Goal: Task Accomplishment & Management: Manage account settings

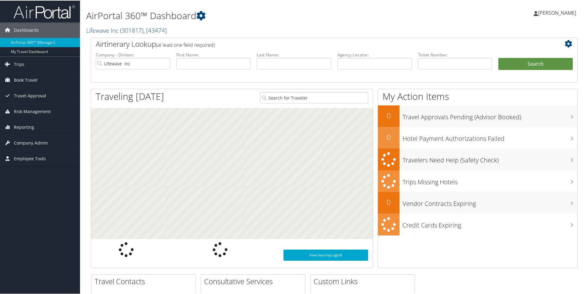
click at [223, 70] on li "First Name:" at bounding box center [213, 65] width 81 height 29
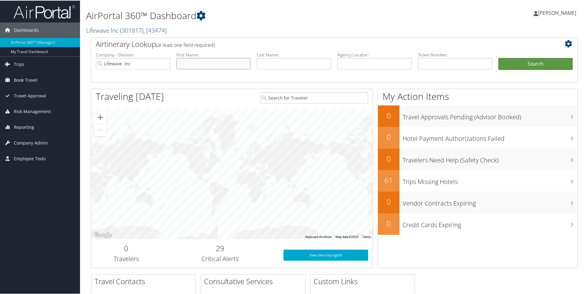
click at [220, 63] on input "text" at bounding box center [213, 62] width 74 height 11
type input "r"
type input "[PERSON_NAME]"
click at [498, 57] on button "Search" at bounding box center [535, 63] width 74 height 12
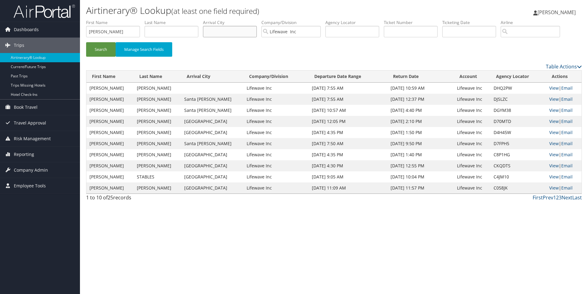
click at [219, 31] on input "text" at bounding box center [230, 31] width 54 height 11
click at [180, 33] on input "text" at bounding box center [172, 31] width 54 height 11
type input "[PERSON_NAME]"
click at [86, 42] on button "Search" at bounding box center [101, 49] width 30 height 14
click at [21, 173] on span "Company Admin" at bounding box center [31, 169] width 34 height 15
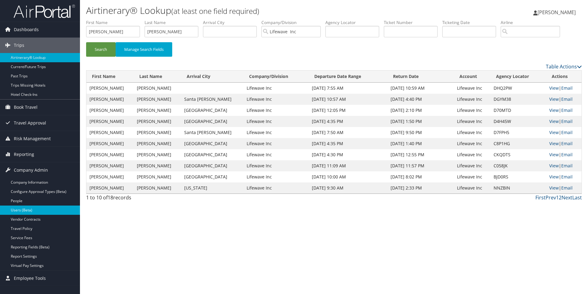
click at [20, 211] on link "Users (Beta)" at bounding box center [40, 209] width 80 height 9
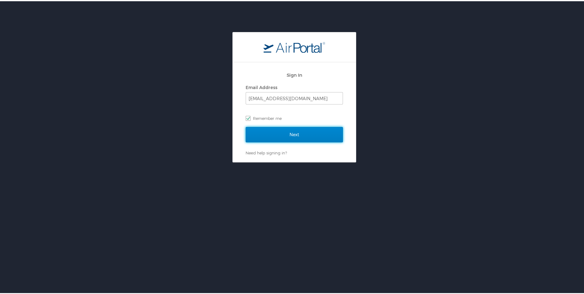
click at [290, 135] on input "Next" at bounding box center [294, 133] width 97 height 15
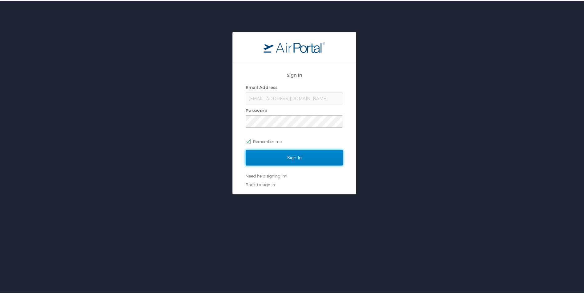
click at [290, 155] on input "Sign In" at bounding box center [294, 156] width 97 height 15
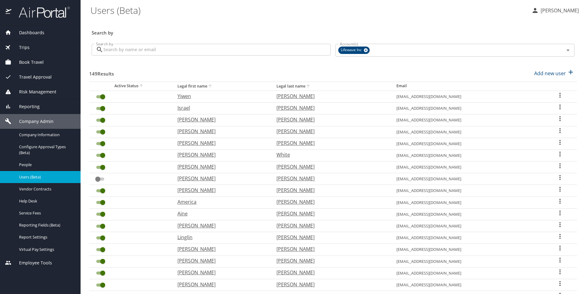
click at [135, 48] on input "Search by" at bounding box center [216, 50] width 227 height 12
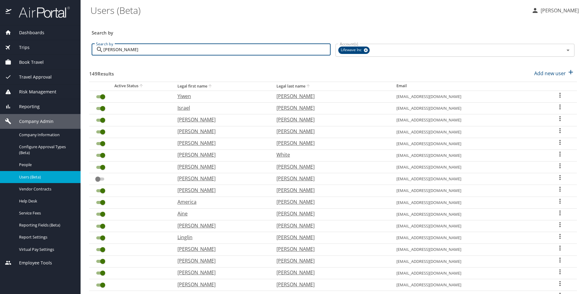
type input "[PERSON_NAME]"
checkbox input "false"
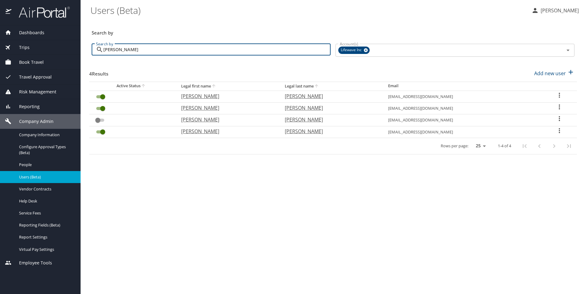
click at [101, 108] on input "User Search Table" at bounding box center [103, 108] width 22 height 7
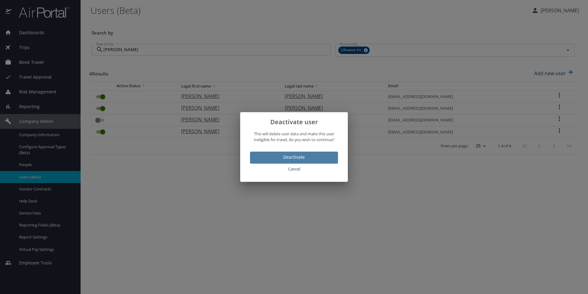
click at [290, 158] on span "Deactivate" at bounding box center [294, 157] width 78 height 8
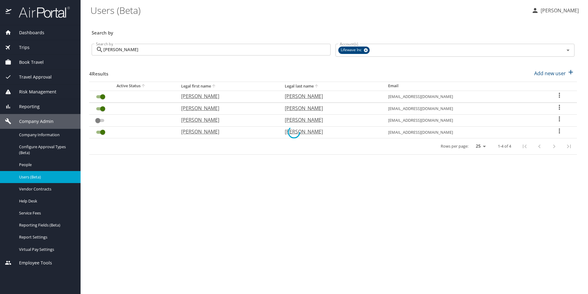
checkbox input "false"
